Goal: Information Seeking & Learning: Learn about a topic

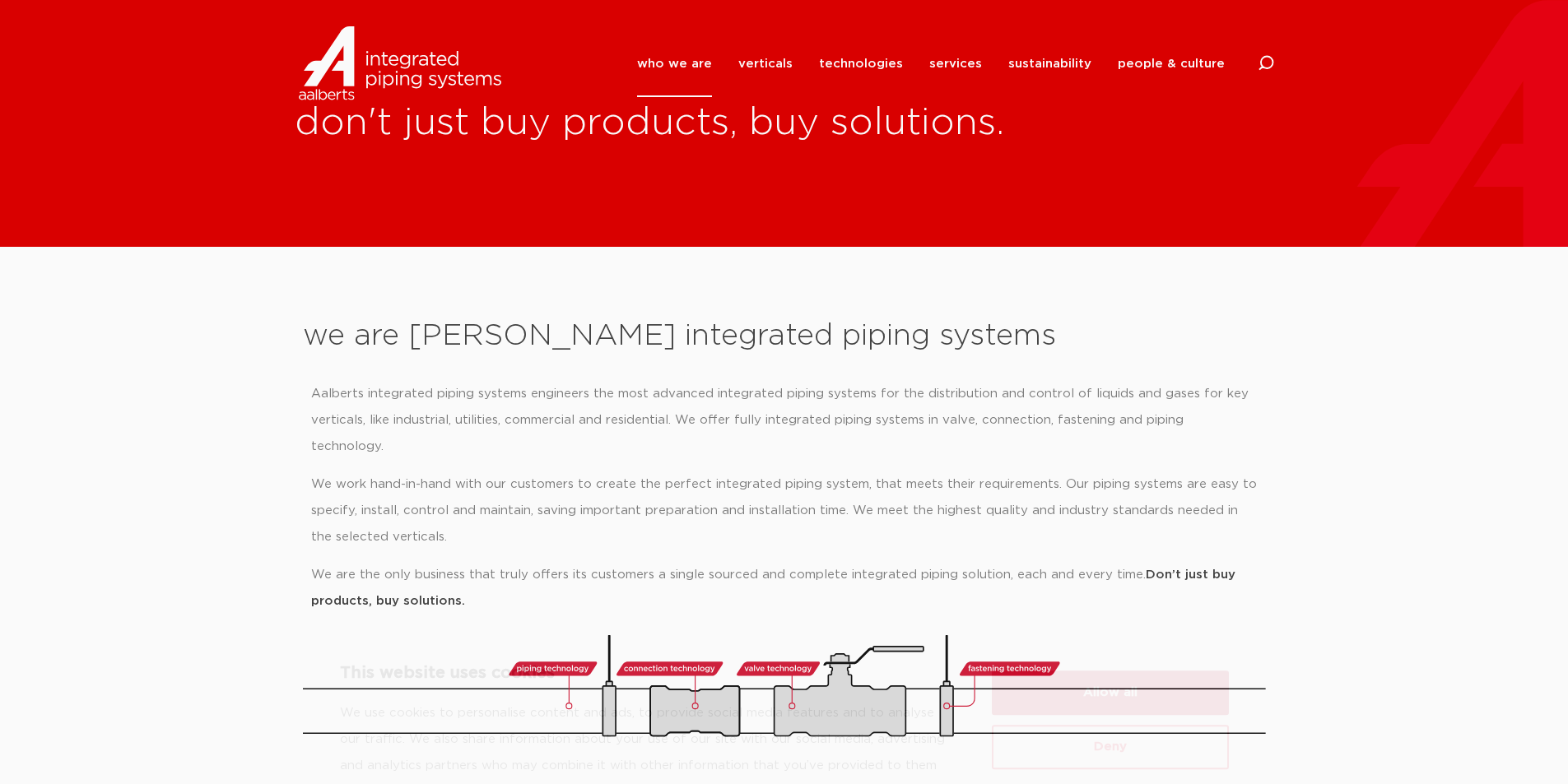
click at [1077, 616] on button "Allow all" at bounding box center [1111, 620] width 237 height 45
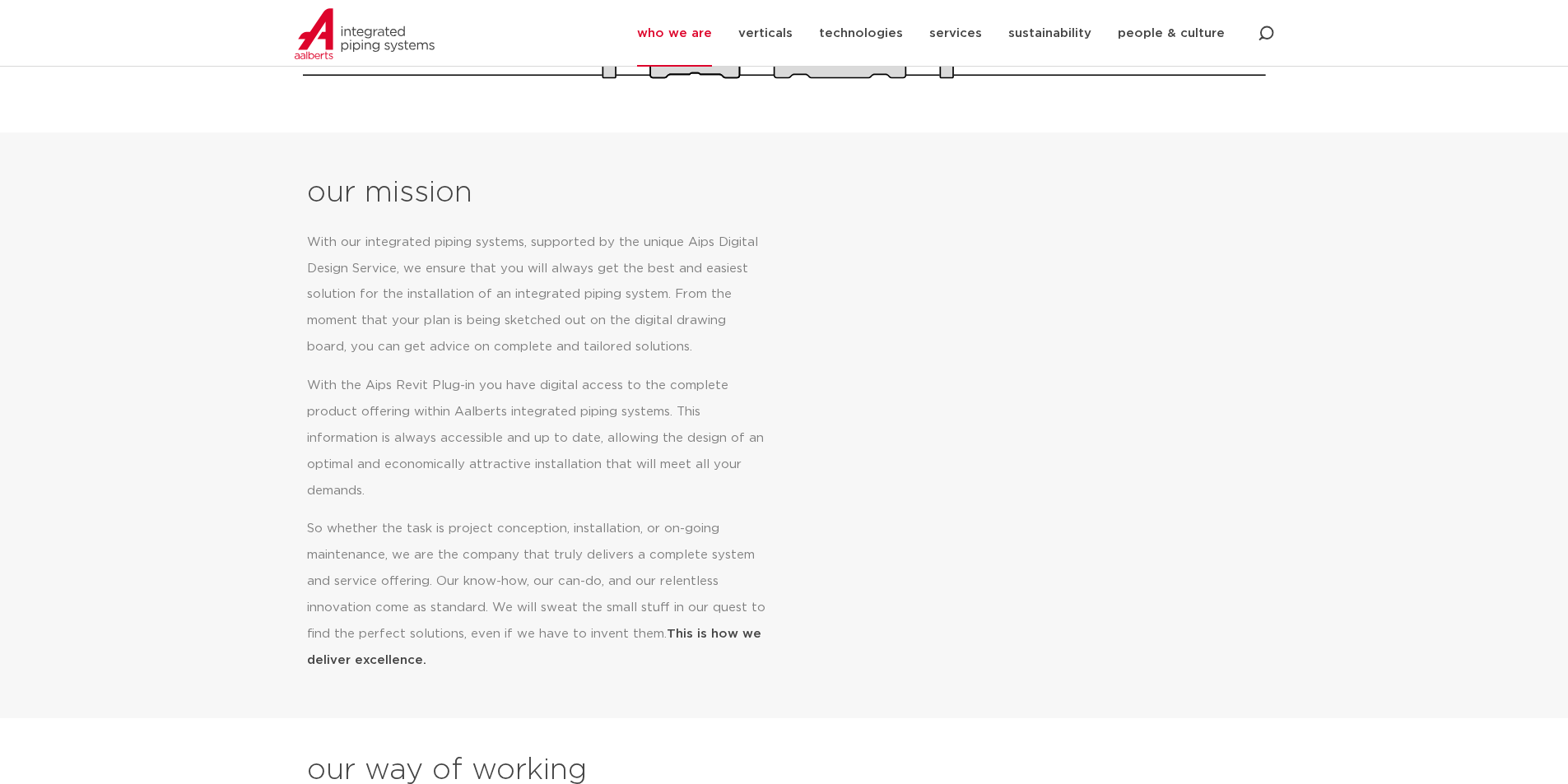
scroll to position [411, 0]
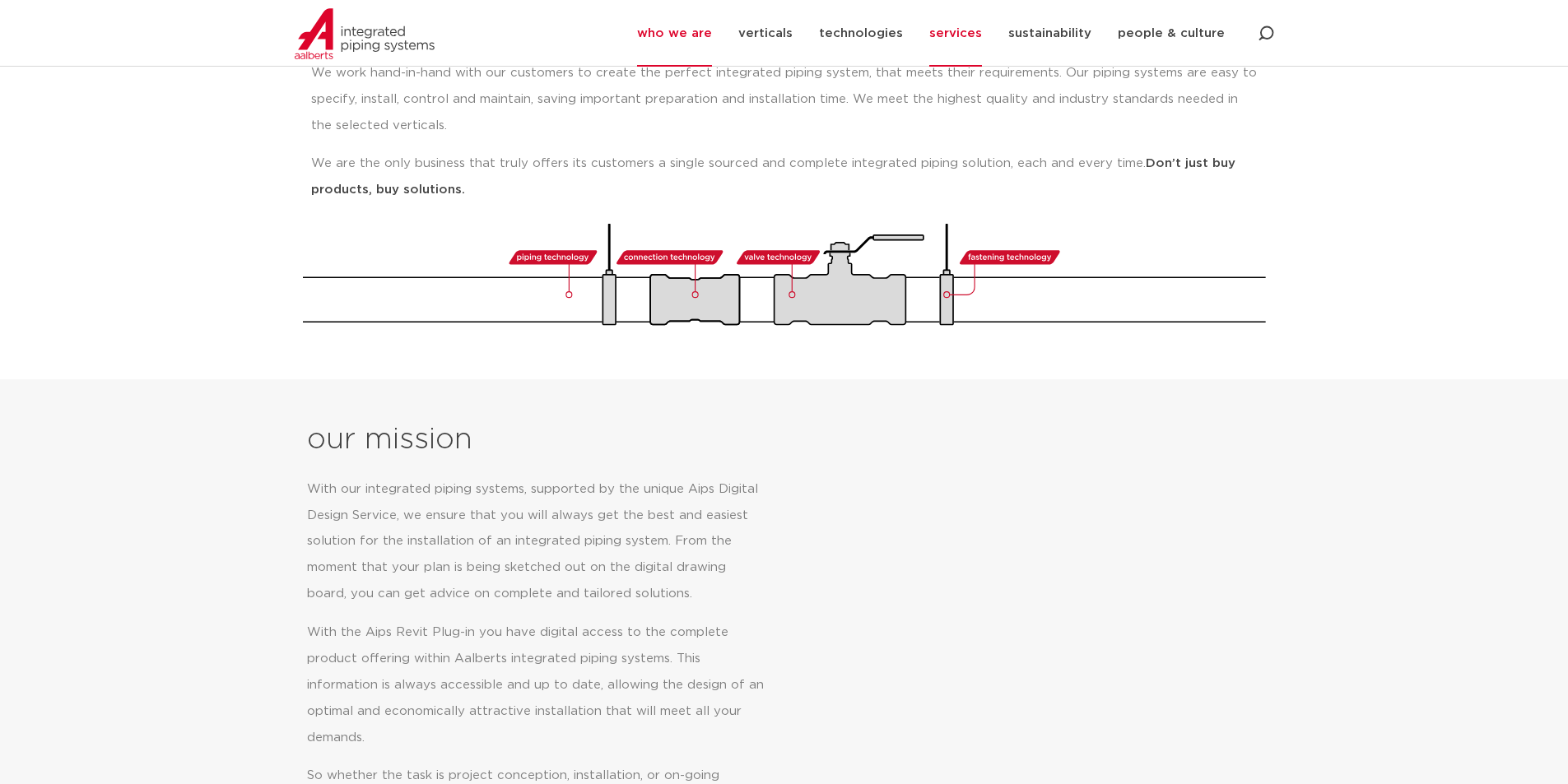
click at [946, 37] on link "services" at bounding box center [956, 33] width 53 height 66
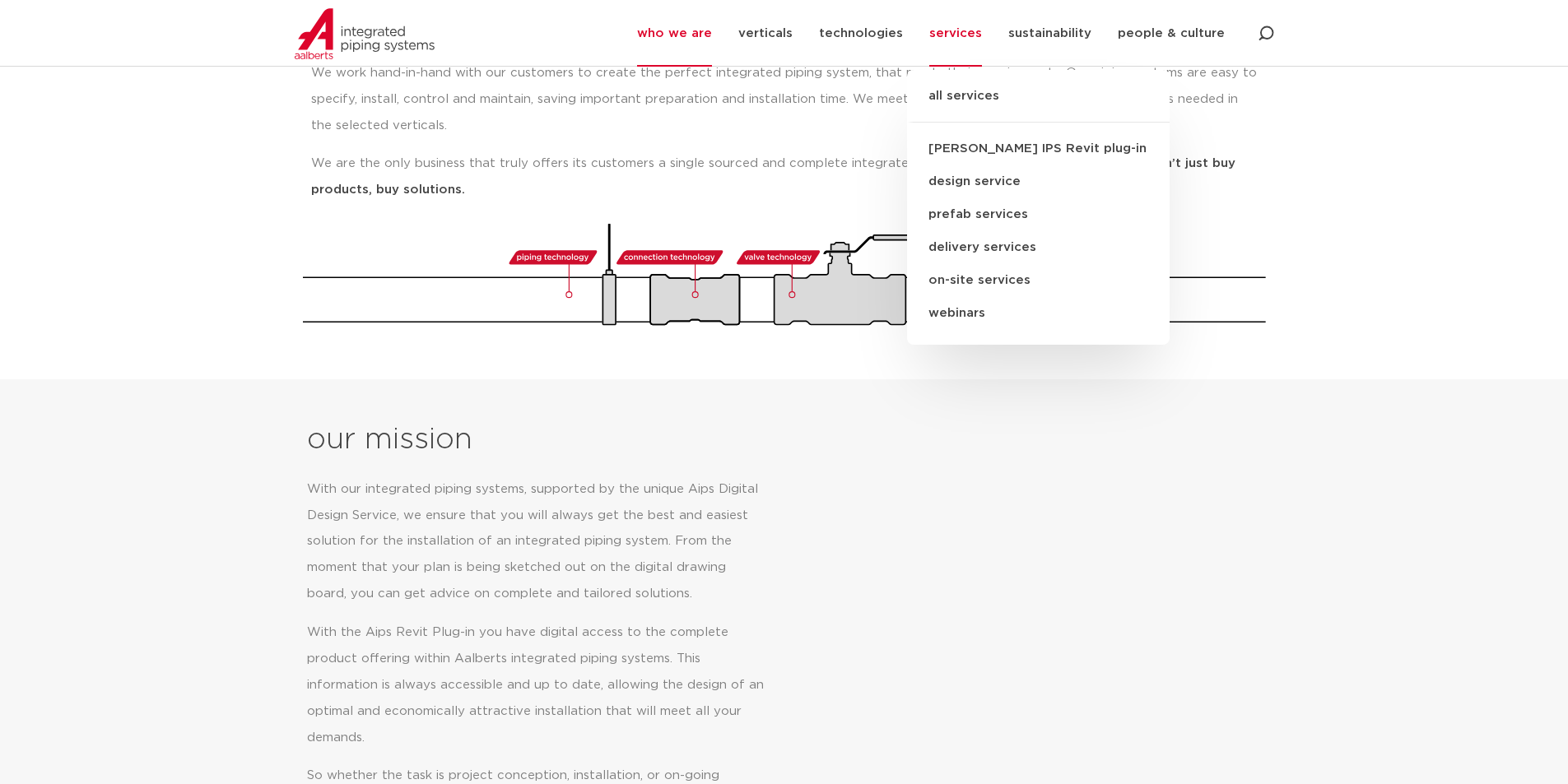
click at [967, 244] on link "delivery services" at bounding box center [1038, 247] width 263 height 33
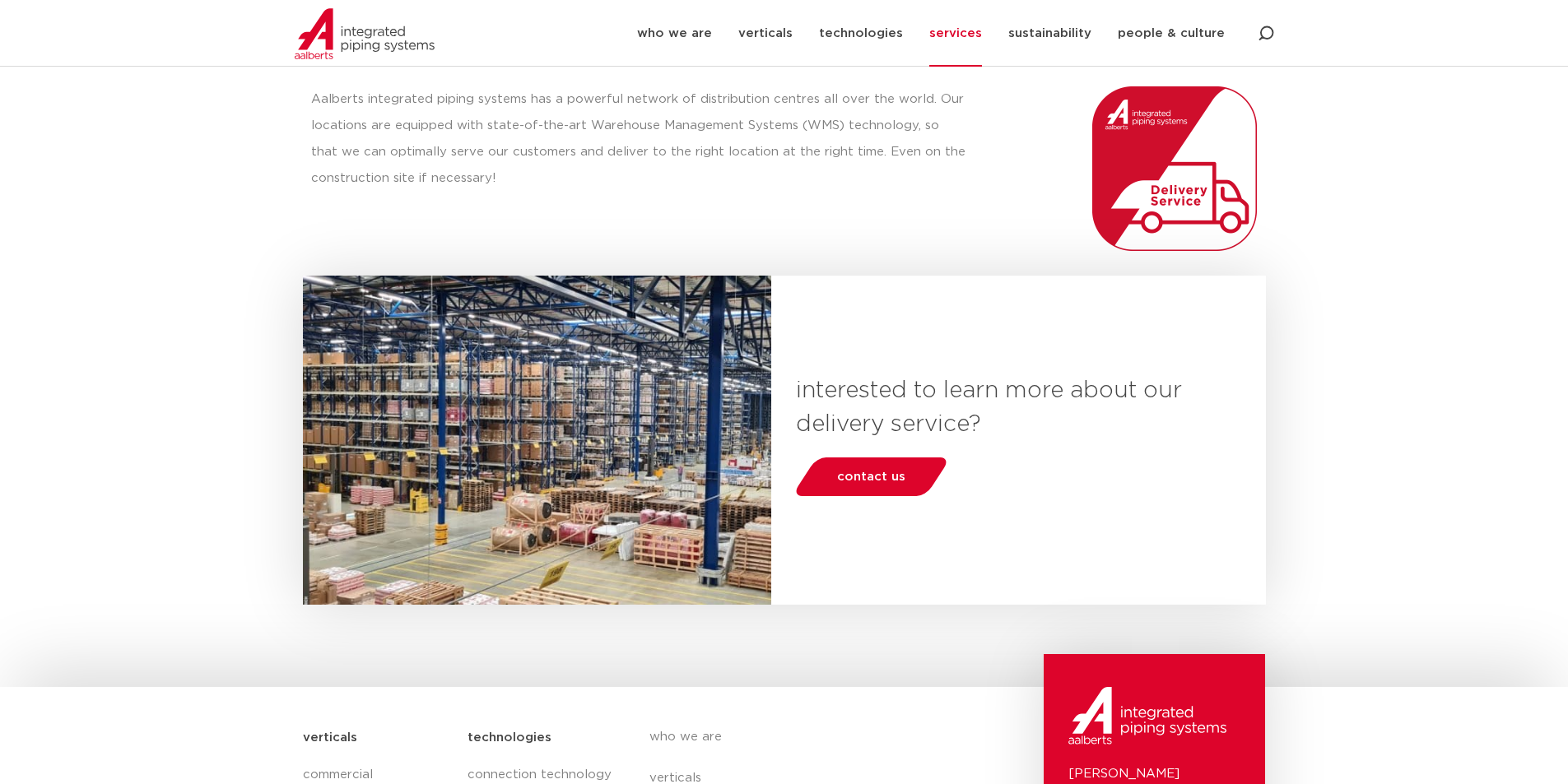
scroll to position [64, 0]
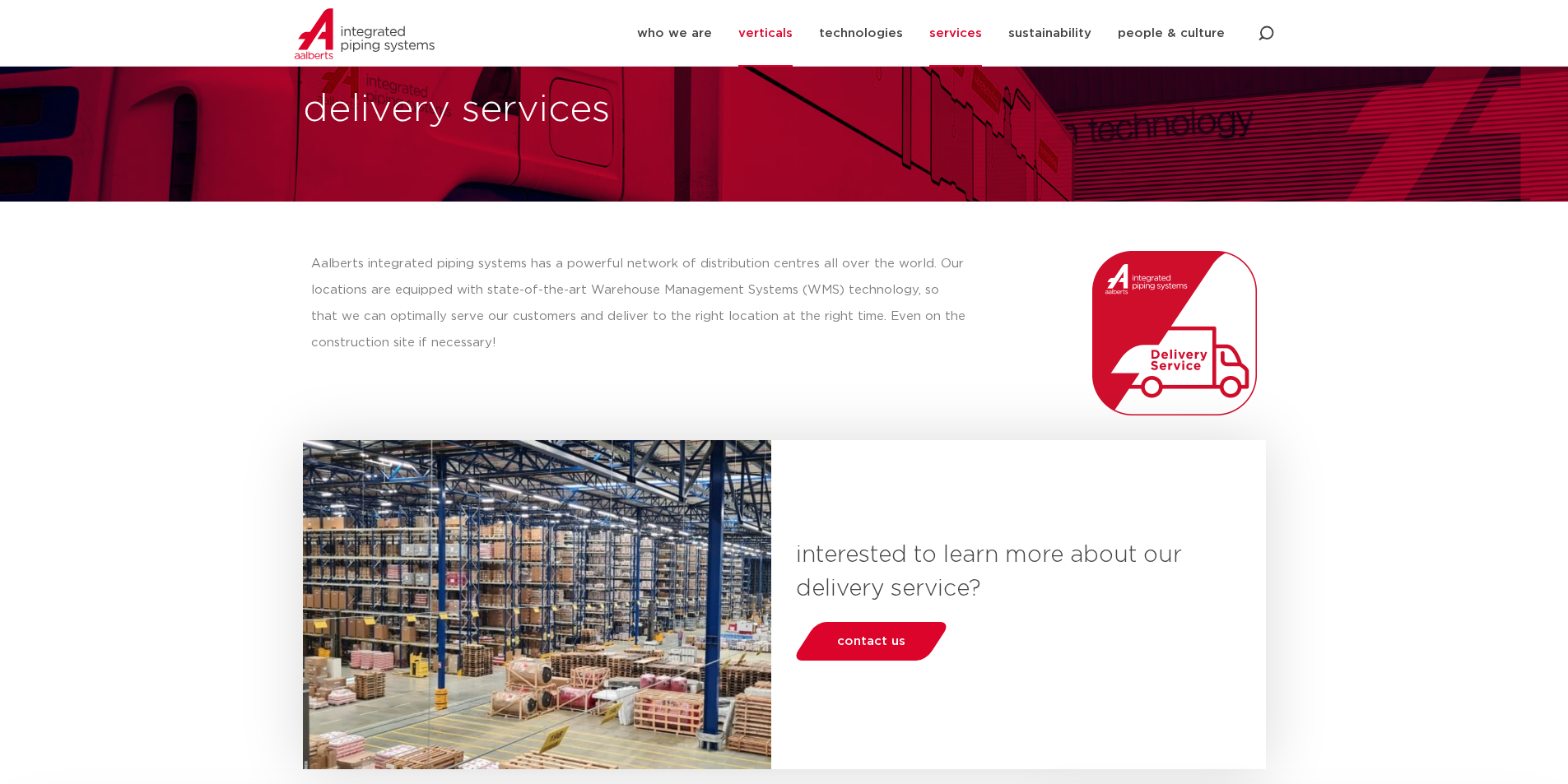
click at [783, 32] on link "verticals" at bounding box center [766, 33] width 55 height 66
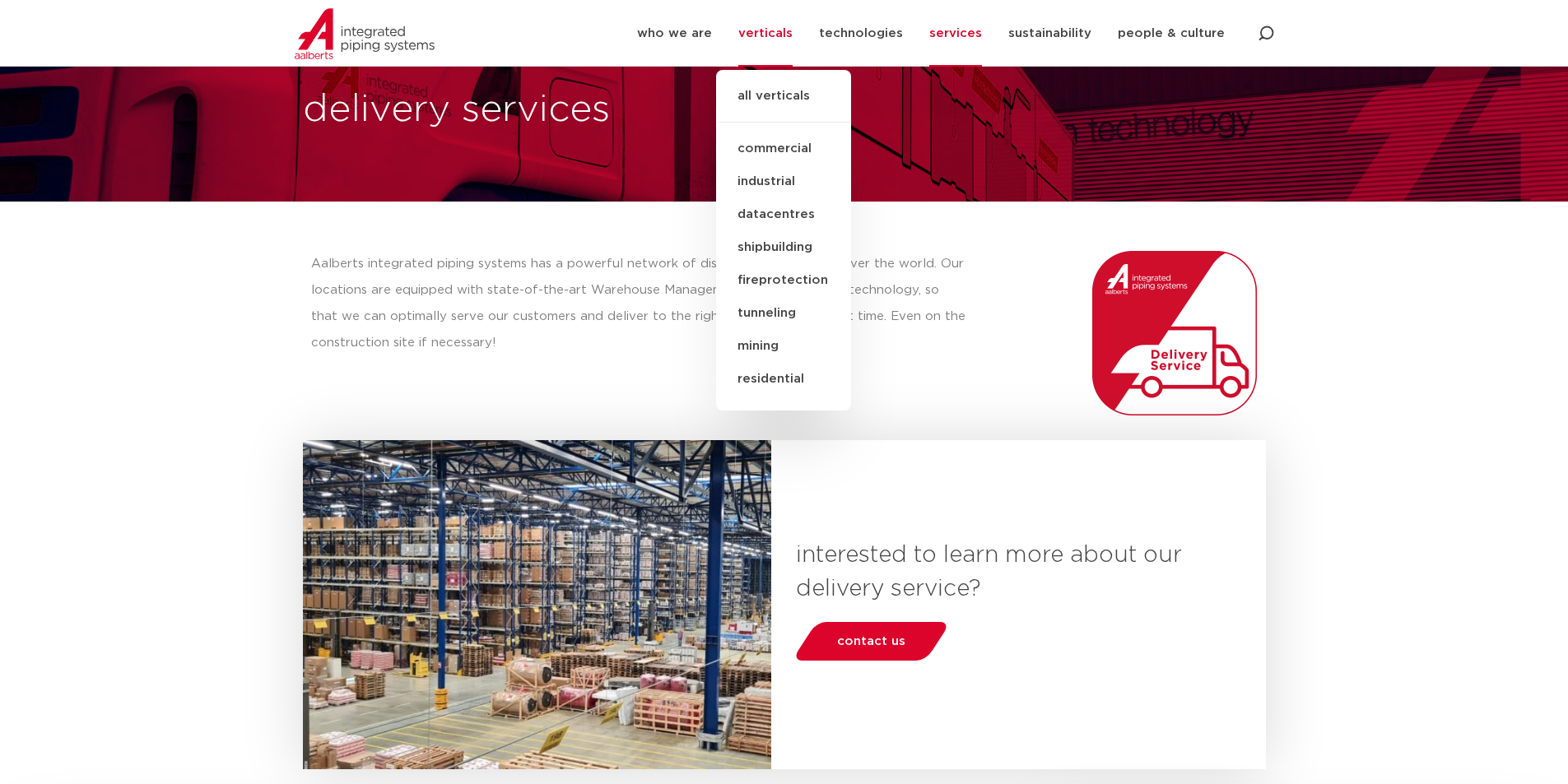
click at [783, 275] on link "fireprotection" at bounding box center [783, 281] width 135 height 33
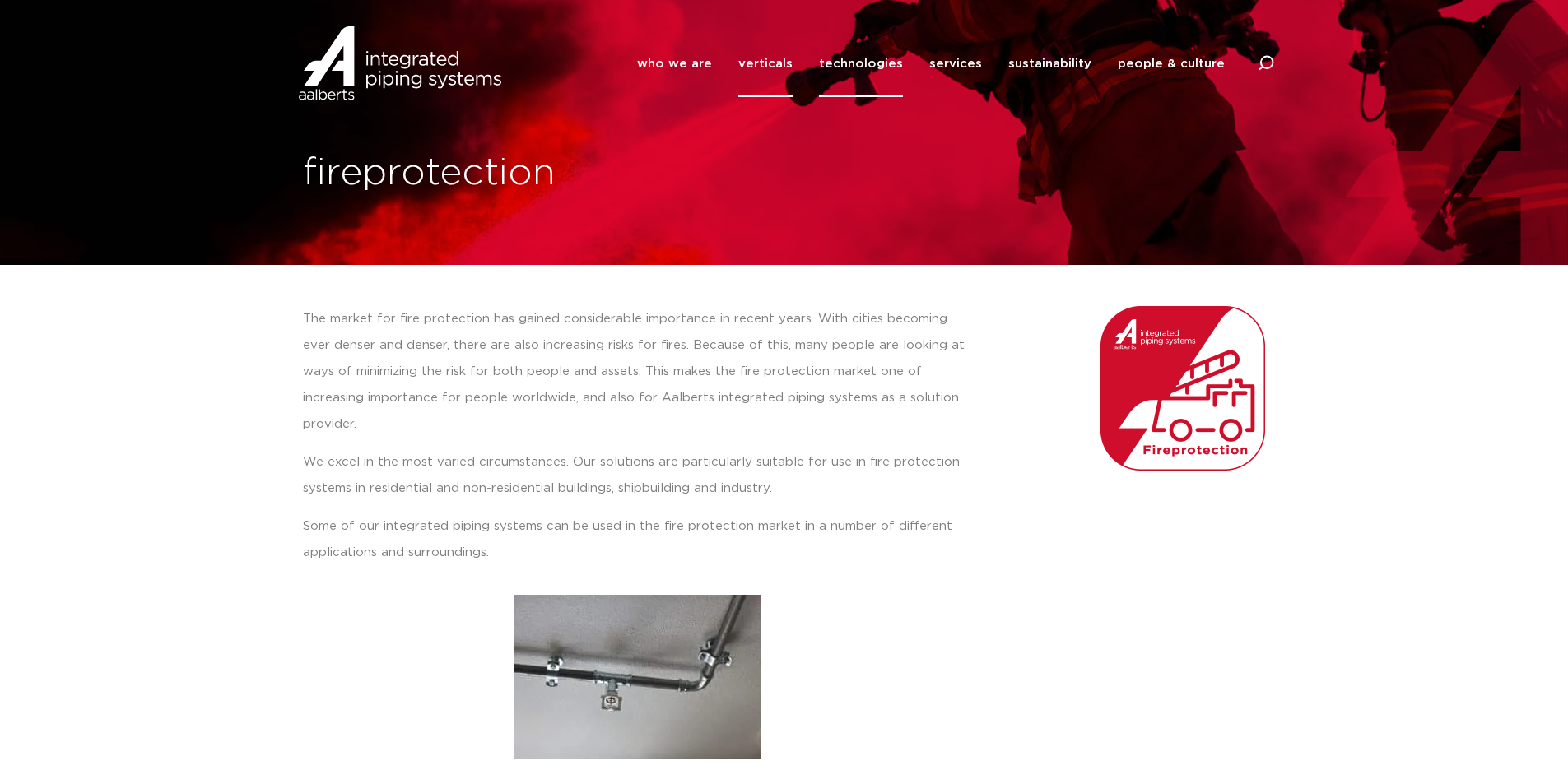
click at [870, 64] on link "technologies" at bounding box center [860, 63] width 84 height 66
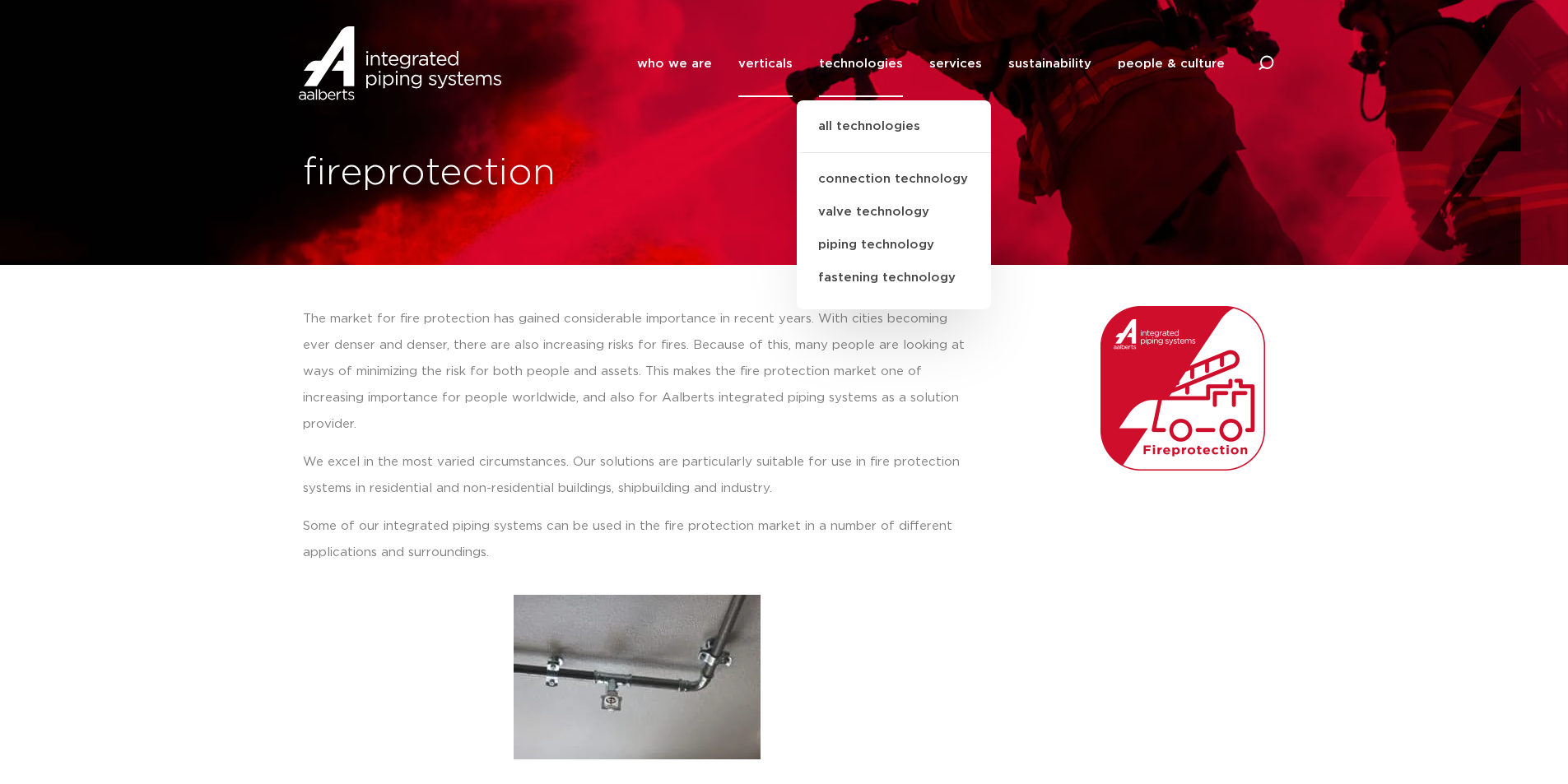
click at [936, 63] on li "services all services Aalberts IPS Revit plug-in design service prefab services…" at bounding box center [955, 63] width 79 height 66
click at [962, 65] on link "services" at bounding box center [956, 63] width 53 height 66
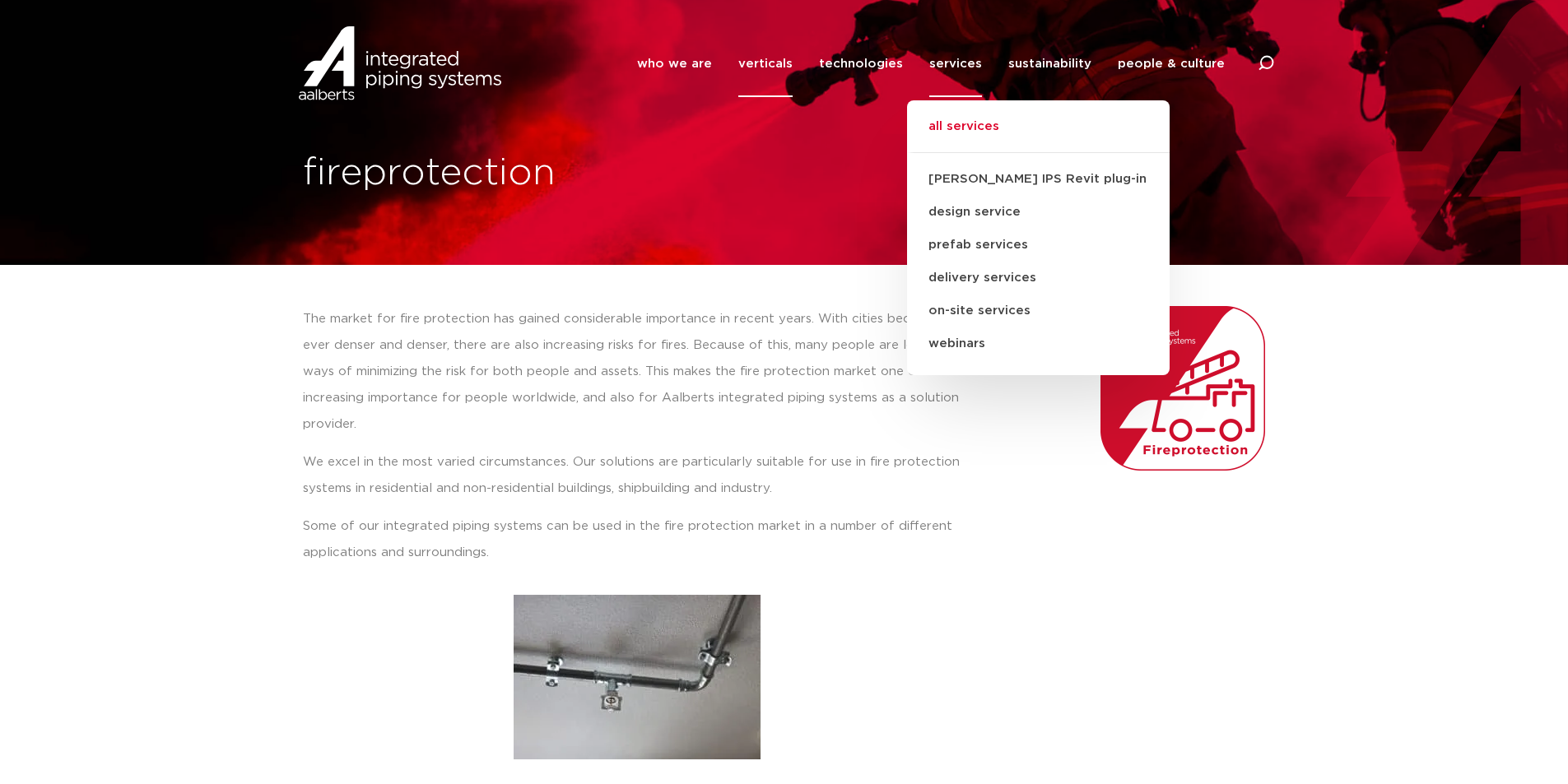
click at [957, 122] on link "all services" at bounding box center [1038, 136] width 263 height 36
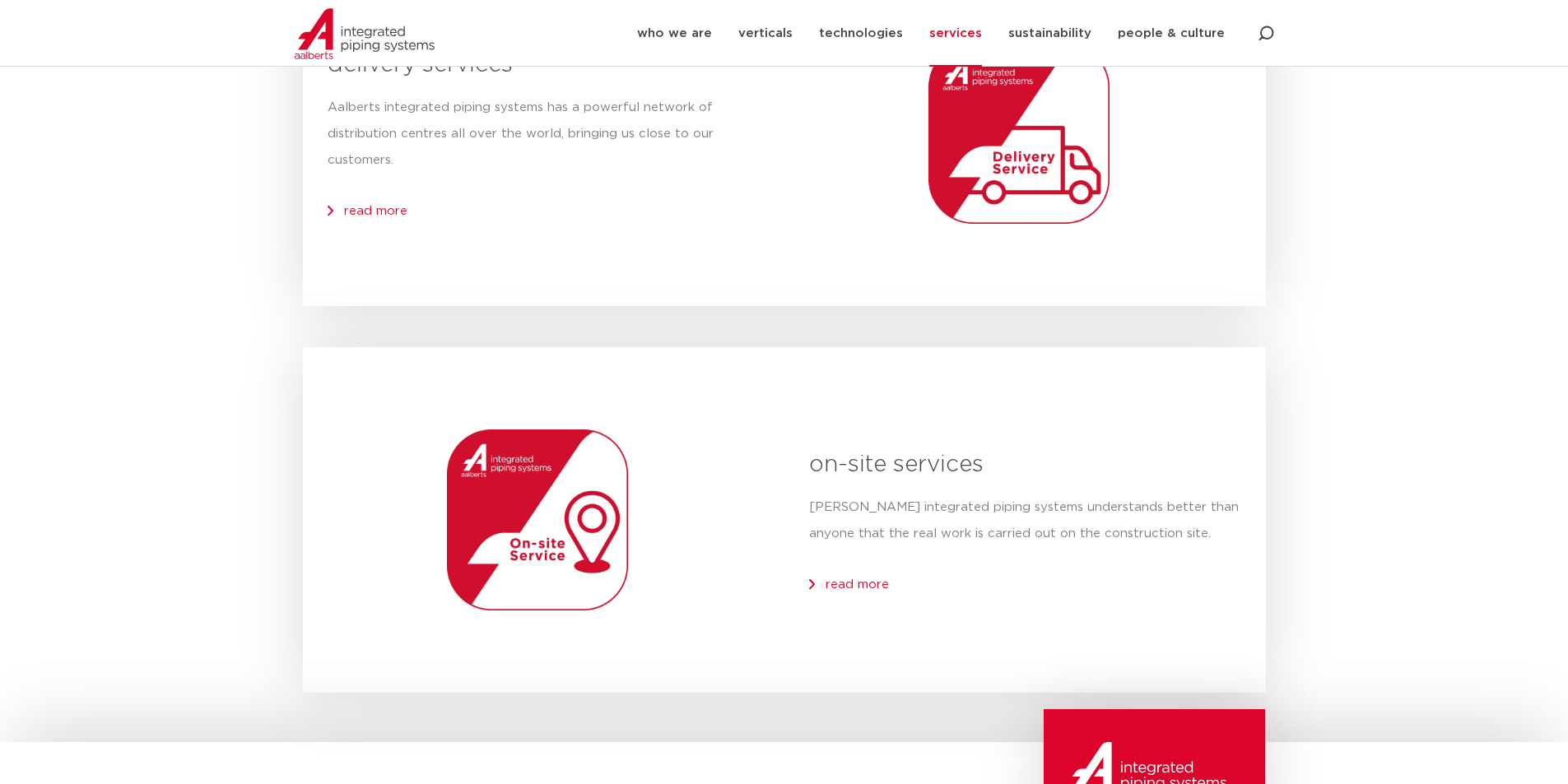
scroll to position [1728, 0]
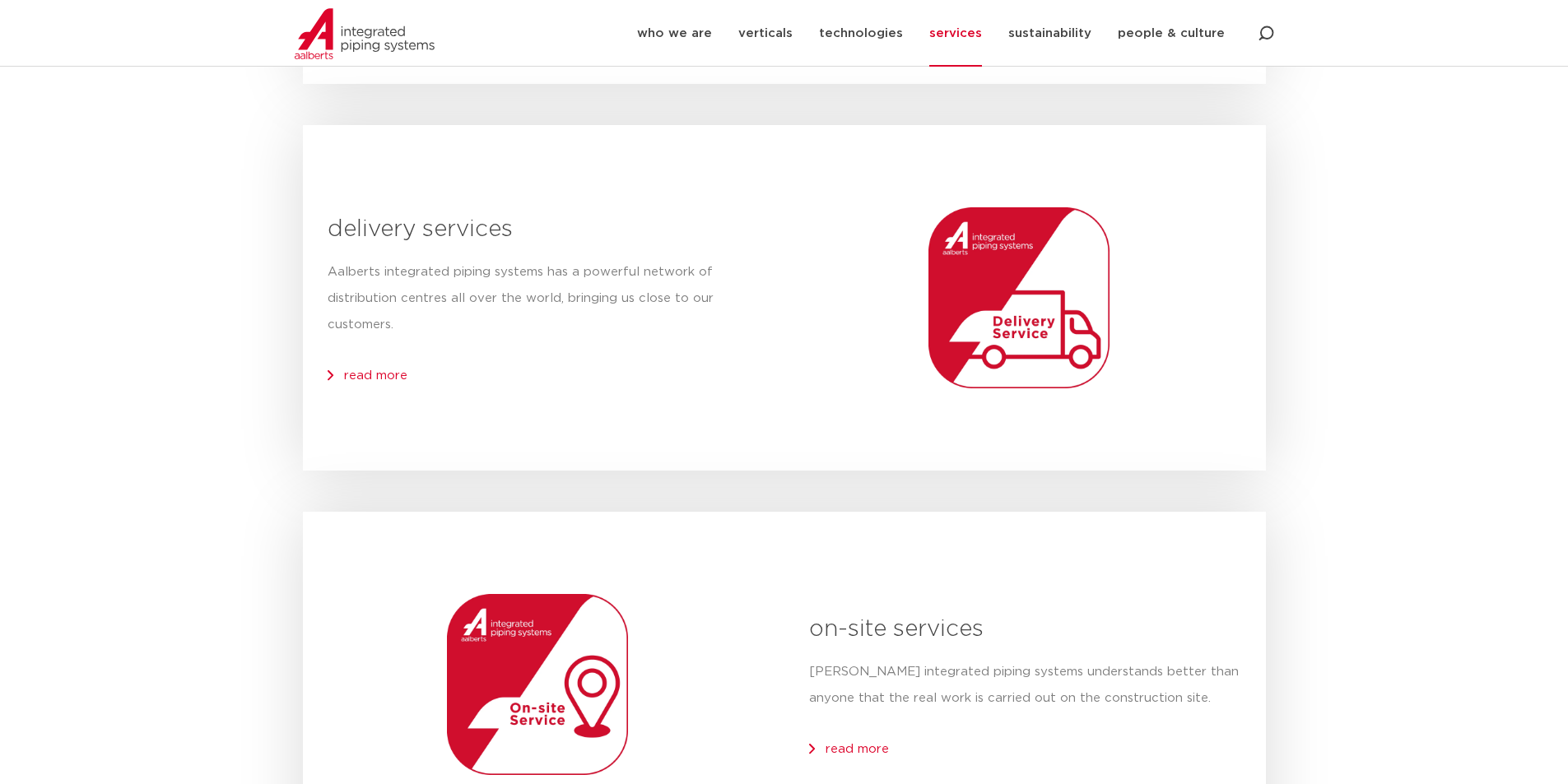
click at [342, 372] on div "read more" at bounding box center [543, 376] width 432 height 26
click at [381, 377] on span "read more" at bounding box center [376, 376] width 64 height 13
